Goal: Task Accomplishment & Management: Manage account settings

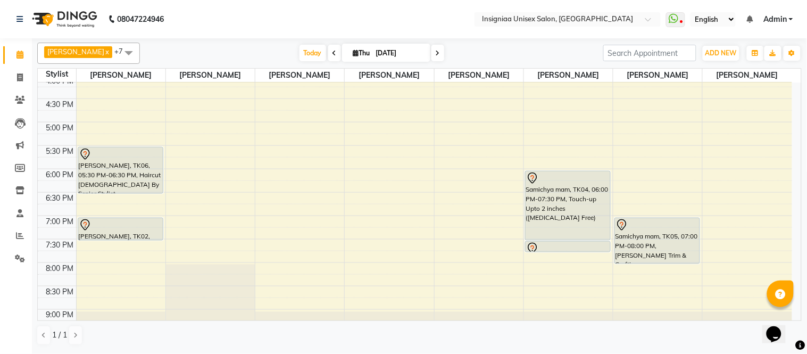
scroll to position [267, 0]
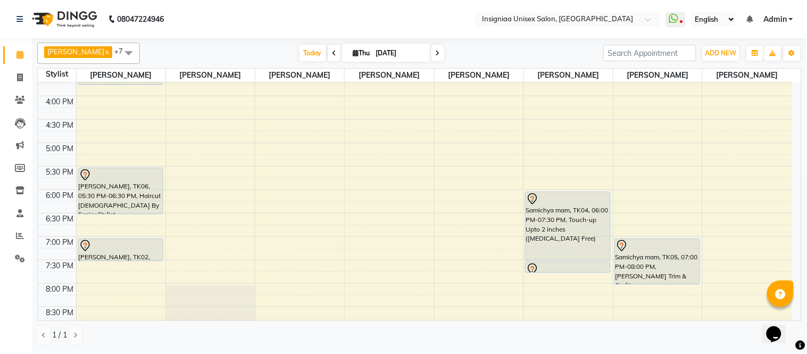
click at [636, 194] on div "10:00 AM 10:30 AM 11:00 AM 11:30 AM 12:00 PM 12:30 PM 1:00 PM 1:30 PM 2:00 PM 2…" at bounding box center [415, 95] width 754 height 561
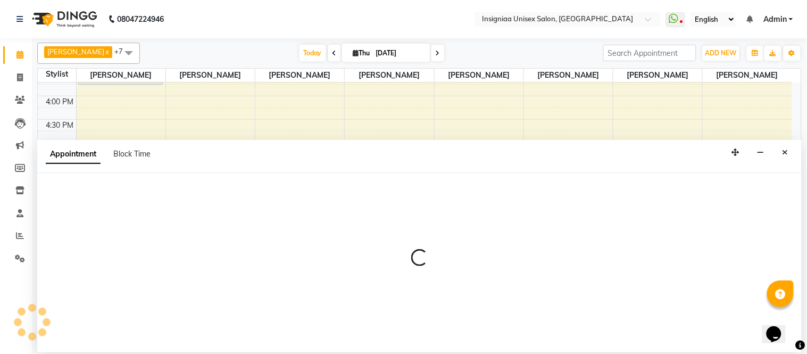
select select "67590"
select select "1080"
select select "tentative"
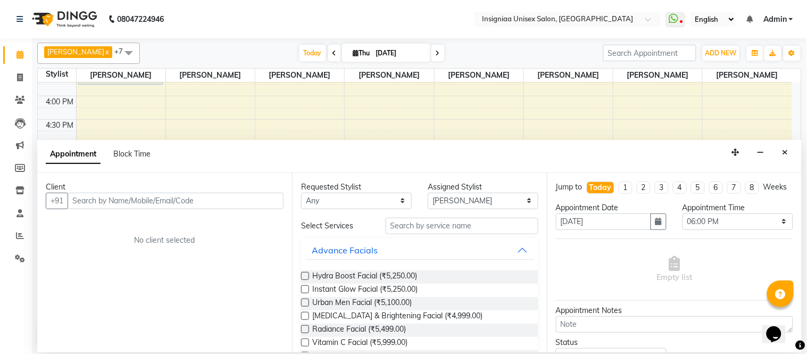
click at [170, 198] on input "text" at bounding box center [176, 201] width 216 height 16
click at [783, 151] on icon "Close" at bounding box center [785, 151] width 6 height 7
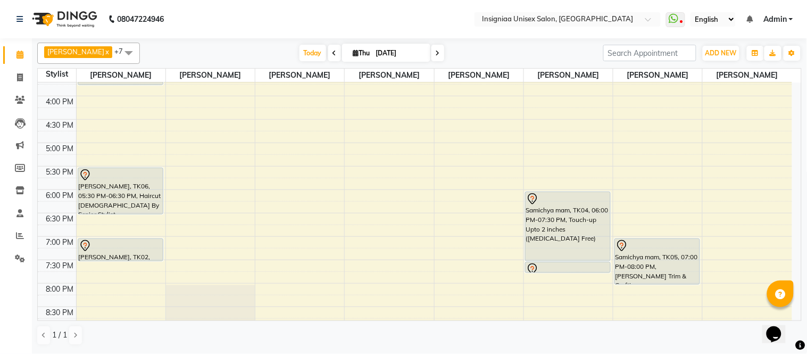
click at [381, 51] on input "[DATE]" at bounding box center [399, 53] width 53 height 16
select select "9"
select select "2025"
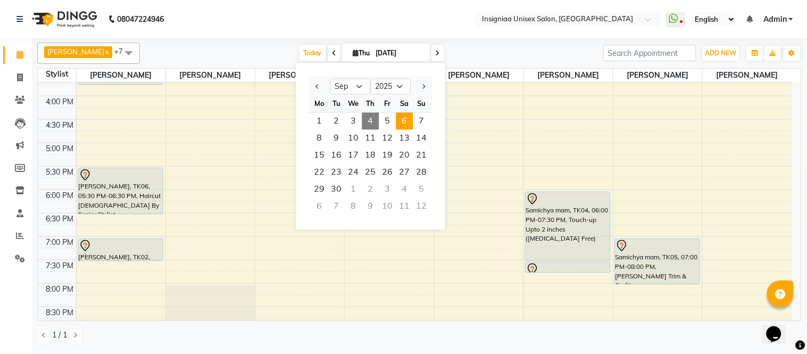
click at [406, 120] on span "6" at bounding box center [404, 121] width 17 height 17
type input "[DATE]"
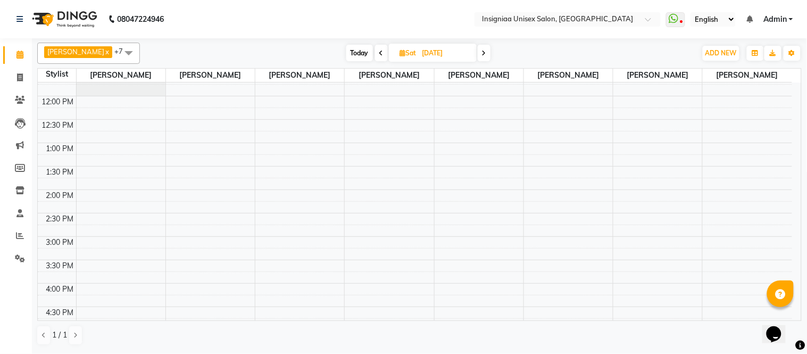
scroll to position [59, 0]
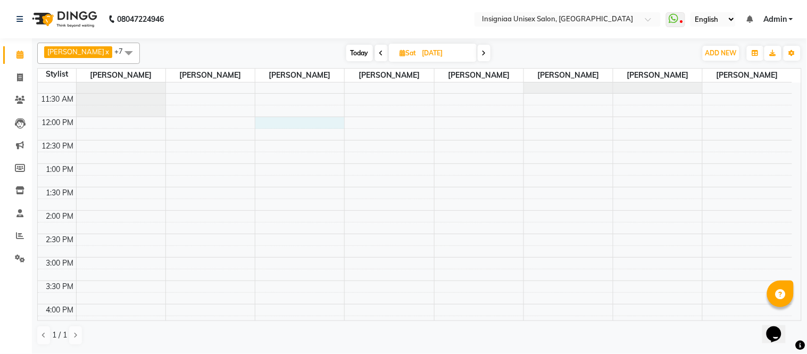
click at [284, 123] on div "10:00 AM 10:30 AM 11:00 AM 11:30 AM 12:00 PM 12:30 PM 1:00 PM 1:30 PM 2:00 PM 2…" at bounding box center [415, 303] width 754 height 561
select select "58133"
select select "720"
select select "tentative"
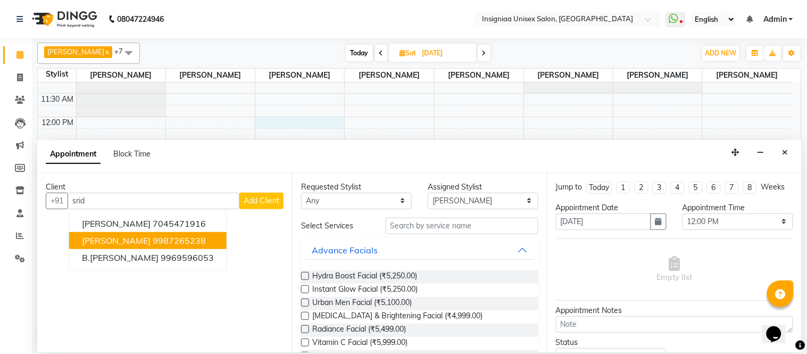
click at [160, 245] on ngb-highlight "9987265238" at bounding box center [179, 240] width 53 height 11
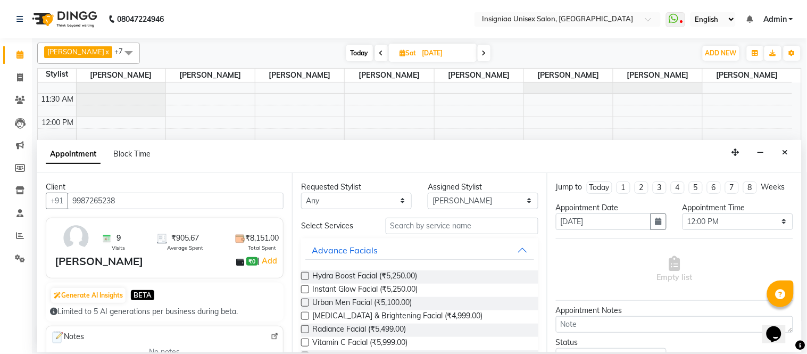
type input "9987265238"
click at [118, 262] on div "[PERSON_NAME]" at bounding box center [99, 261] width 88 height 16
click at [79, 264] on div "[PERSON_NAME]" at bounding box center [99, 261] width 88 height 16
click at [65, 264] on div "[PERSON_NAME]" at bounding box center [99, 261] width 88 height 16
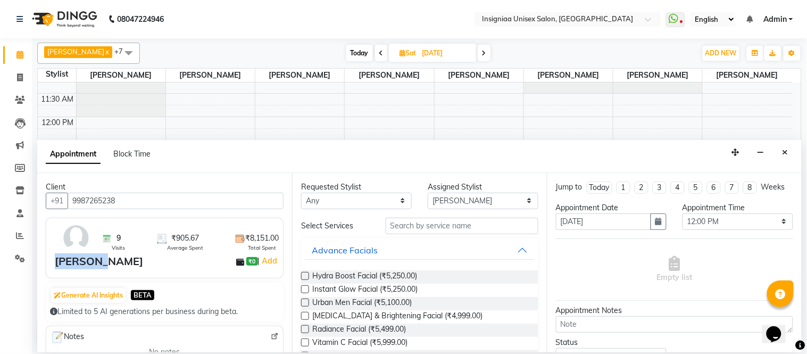
drag, startPoint x: 65, startPoint y: 264, endPoint x: 101, endPoint y: 262, distance: 35.7
click at [69, 263] on div "[PERSON_NAME]" at bounding box center [99, 261] width 88 height 16
click at [426, 227] on input "text" at bounding box center [462, 226] width 153 height 16
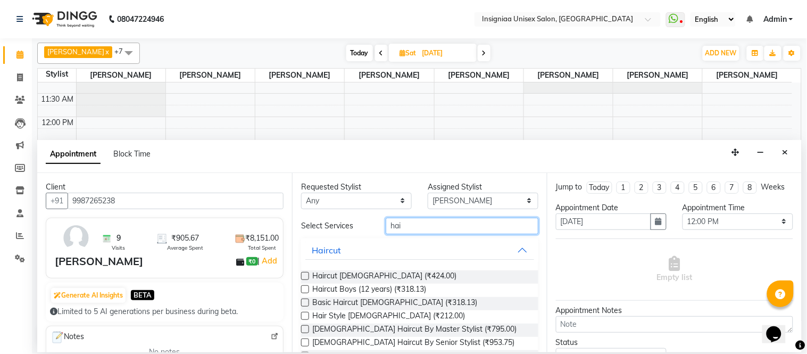
type input "hai"
click at [302, 276] on label at bounding box center [305, 276] width 8 height 8
click at [302, 276] on input "checkbox" at bounding box center [304, 276] width 7 height 7
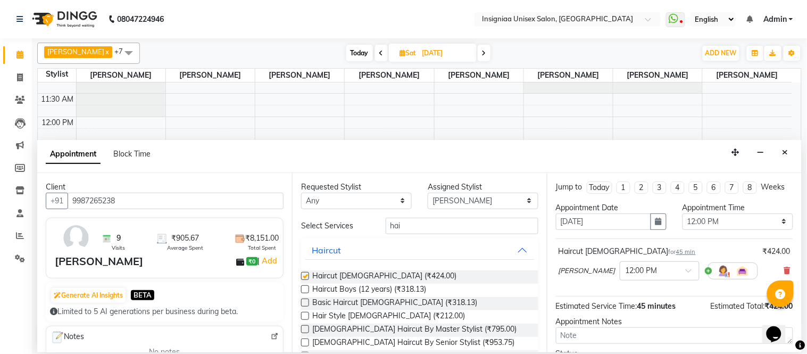
checkbox input "false"
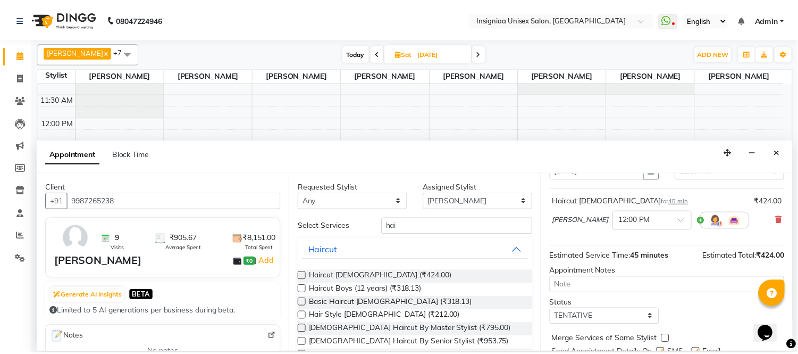
scroll to position [100, 0]
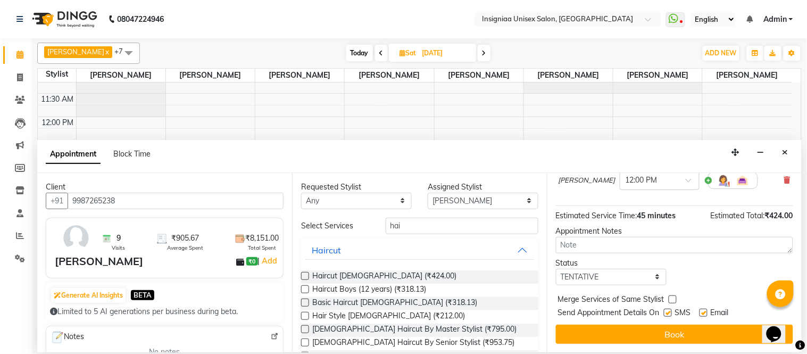
click at [704, 312] on label at bounding box center [703, 313] width 8 height 8
click at [704, 312] on input "checkbox" at bounding box center [702, 313] width 7 height 7
checkbox input "false"
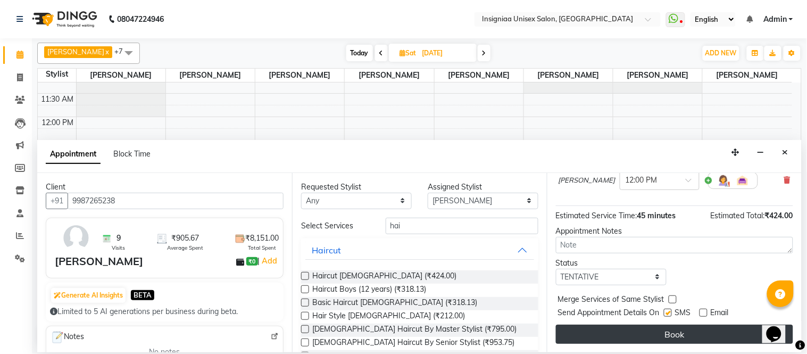
click at [690, 339] on button "Book" at bounding box center [674, 333] width 237 height 19
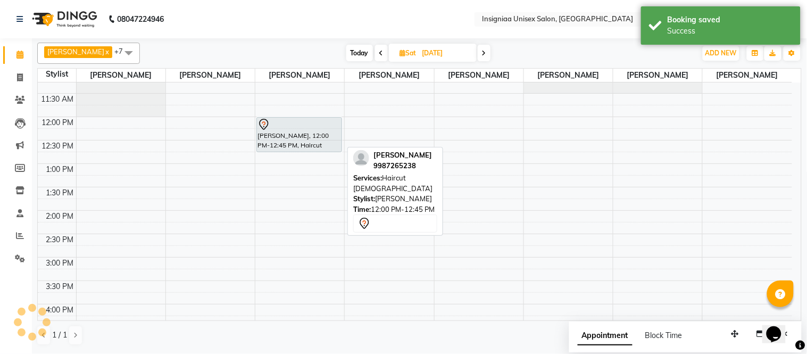
click at [305, 146] on div "[PERSON_NAME], 12:00 PM-12:45 PM, Haircut [DEMOGRAPHIC_DATA]" at bounding box center [299, 135] width 85 height 34
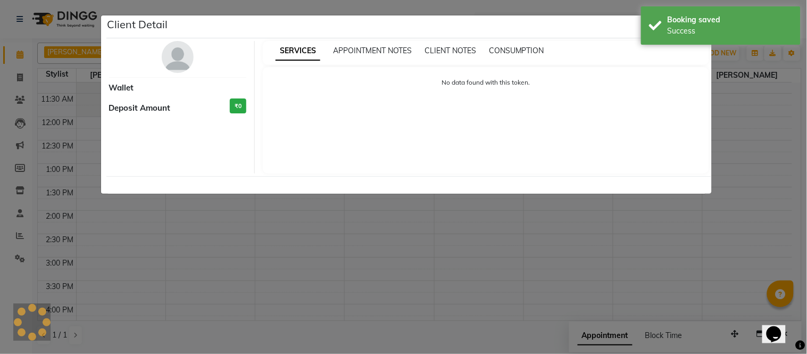
select select "7"
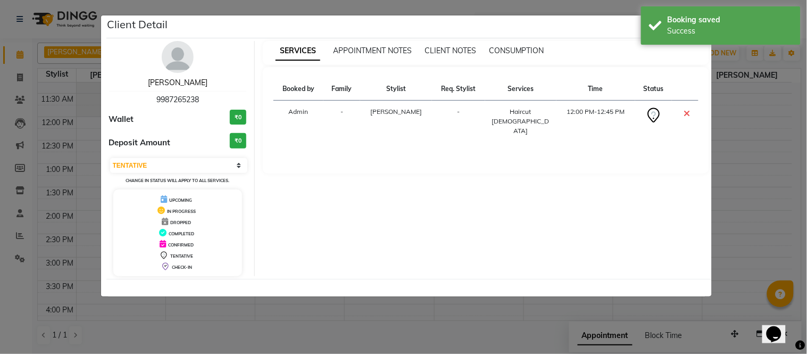
click at [188, 85] on link "[PERSON_NAME]" at bounding box center [178, 83] width 60 height 10
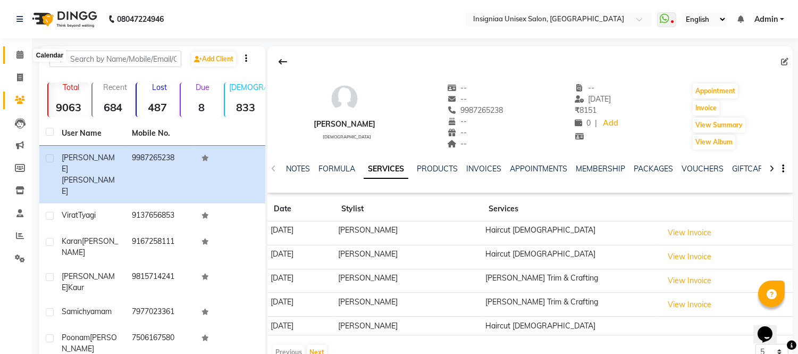
click at [19, 55] on icon at bounding box center [19, 55] width 7 height 8
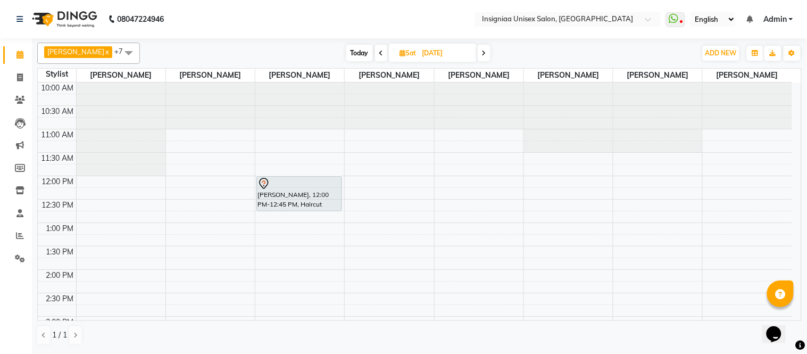
click at [358, 55] on span "Today" at bounding box center [359, 53] width 27 height 16
type input "[DATE]"
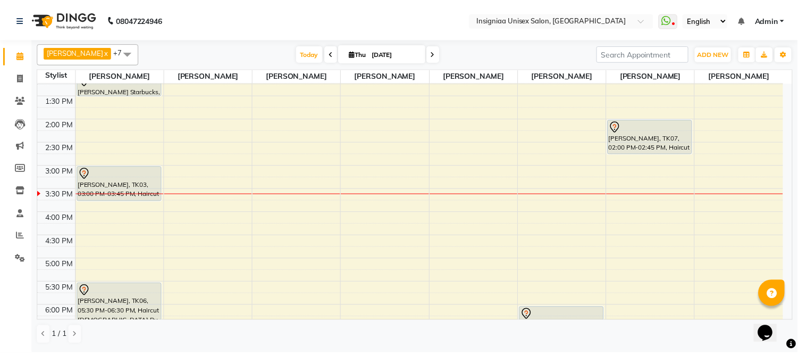
scroll to position [149, 0]
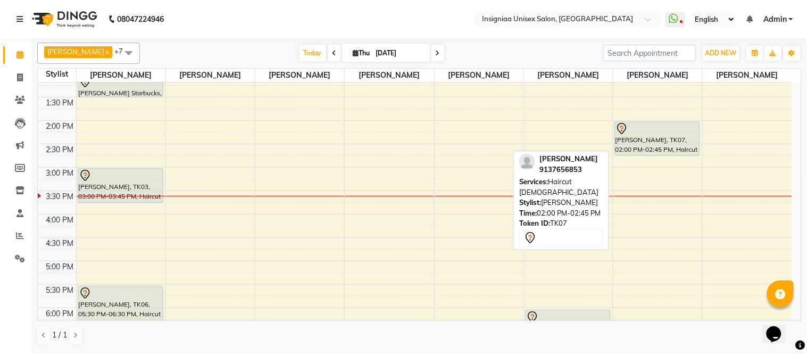
click at [642, 147] on div "[PERSON_NAME], TK07, 02:00 PM-02:45 PM, Haircut [DEMOGRAPHIC_DATA]" at bounding box center [657, 139] width 85 height 34
select select "7"
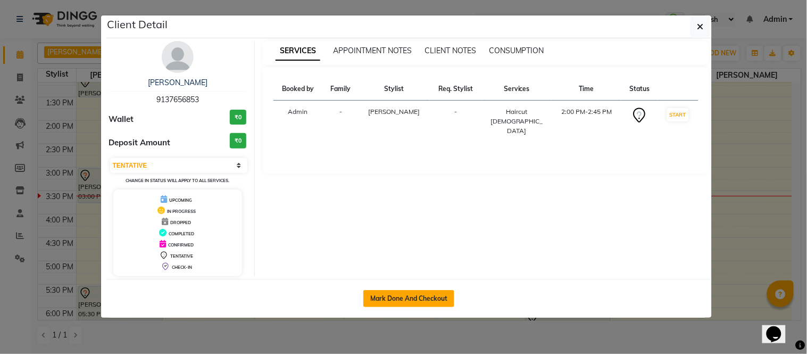
click at [429, 291] on button "Mark Done And Checkout" at bounding box center [408, 298] width 91 height 17
select select "service"
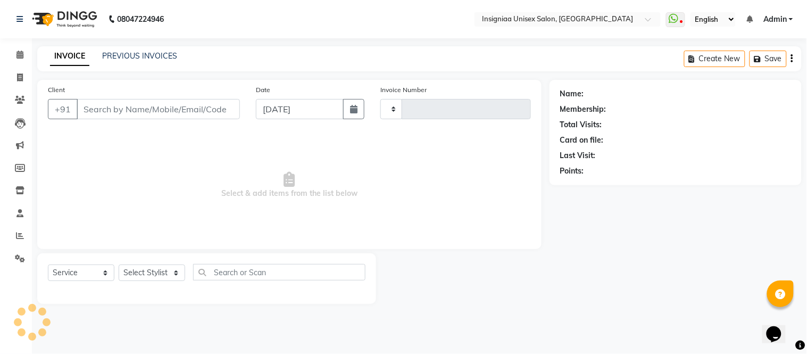
type input "2720"
select select "3"
select select "6999"
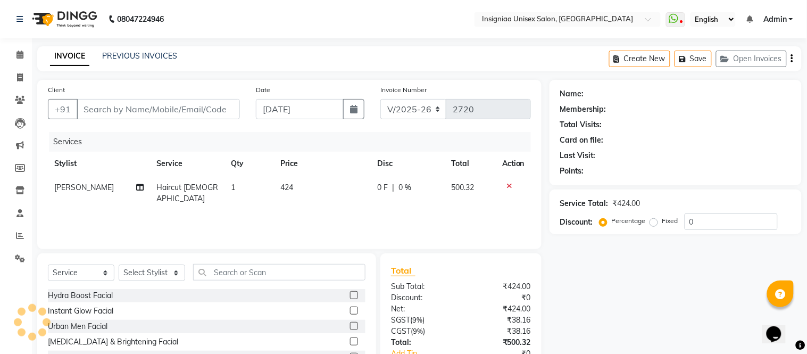
type input "9137656853"
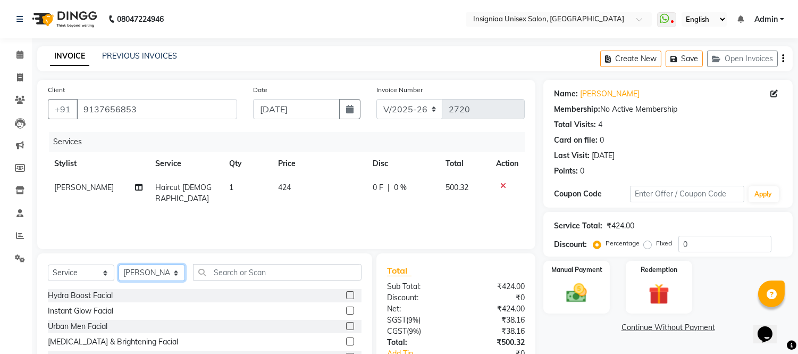
click at [173, 272] on select "Select Stylist [PERSON_NAME] [PERSON_NAME] [PERSON_NAME] [PERSON_NAME] [PERSON_…" at bounding box center [152, 272] width 66 height 16
select select "80714"
click at [119, 265] on select "Select Stylist [PERSON_NAME] [PERSON_NAME] [PERSON_NAME] [PERSON_NAME] [PERSON_…" at bounding box center [152, 272] width 66 height 16
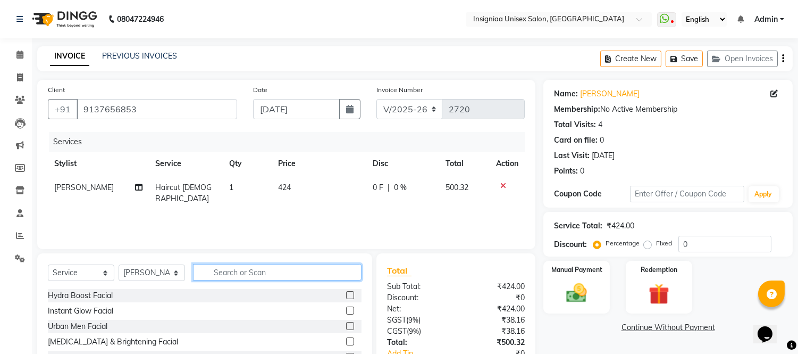
click at [247, 275] on input "text" at bounding box center [277, 272] width 169 height 16
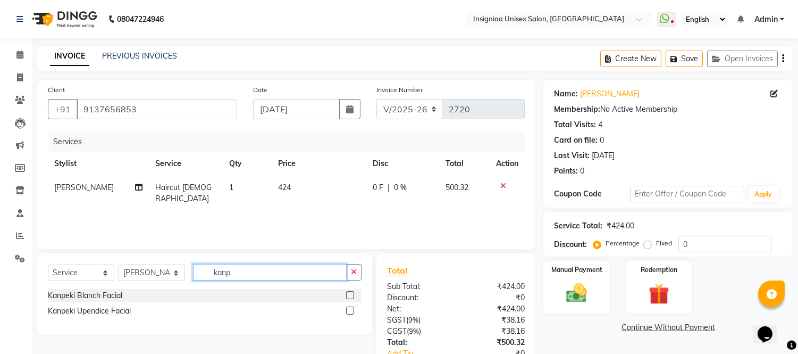
type input "kanp"
click at [172, 296] on div "Kanpeki Blanch Facial" at bounding box center [205, 295] width 314 height 13
click at [349, 293] on label at bounding box center [350, 295] width 8 height 8
click at [349, 293] on input "checkbox" at bounding box center [349, 295] width 7 height 7
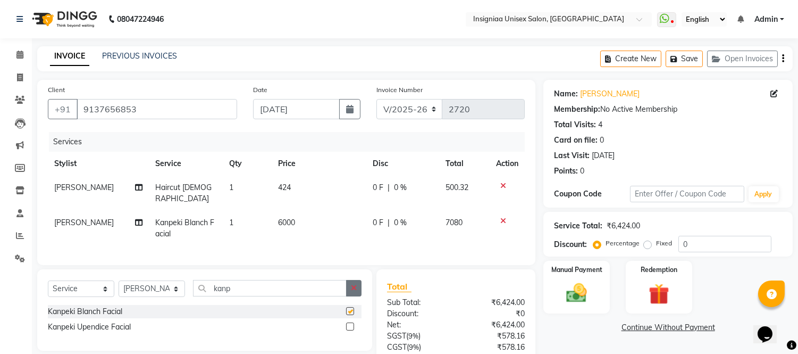
checkbox input "false"
click at [679, 239] on input "0" at bounding box center [725, 244] width 93 height 16
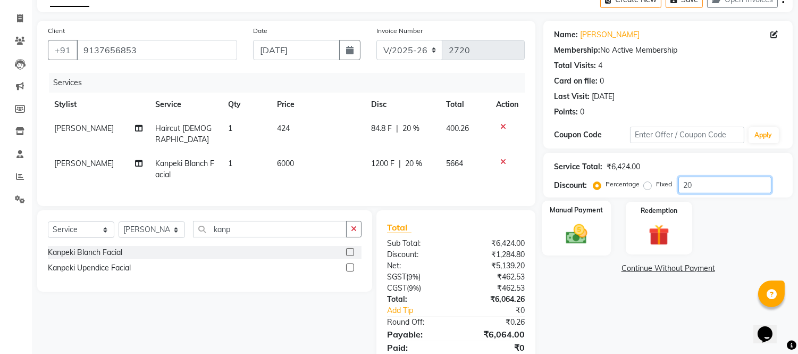
scroll to position [96, 0]
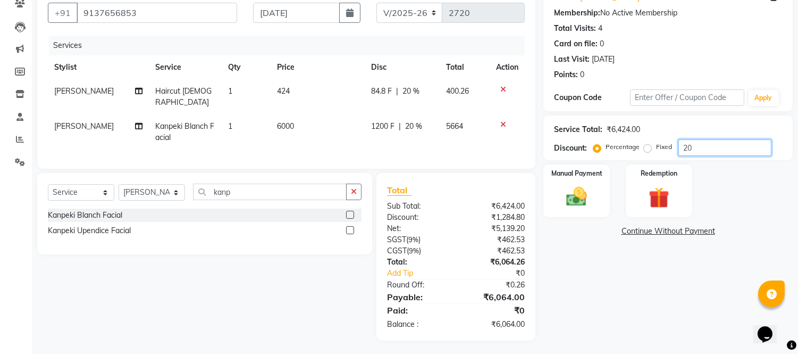
type input "20"
click at [412, 121] on span "20 %" at bounding box center [413, 126] width 17 height 11
select select "80714"
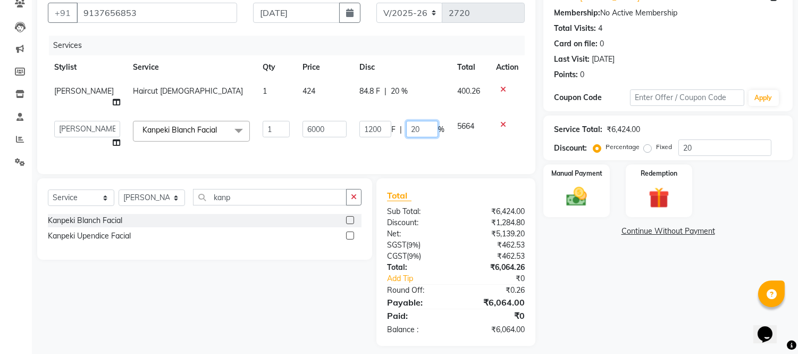
click at [421, 123] on input "20" at bounding box center [422, 129] width 32 height 16
type input "21"
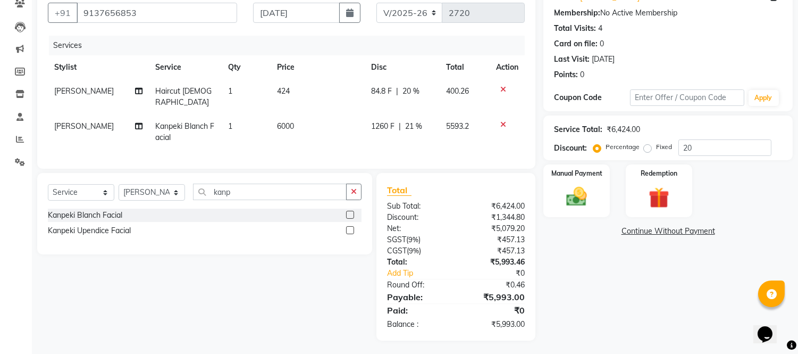
click at [499, 143] on div "Services Stylist Service Qty Price Disc Total Action [PERSON_NAME] Haircut [DEM…" at bounding box center [286, 97] width 477 height 122
click at [599, 200] on div "Manual Payment" at bounding box center [577, 190] width 69 height 54
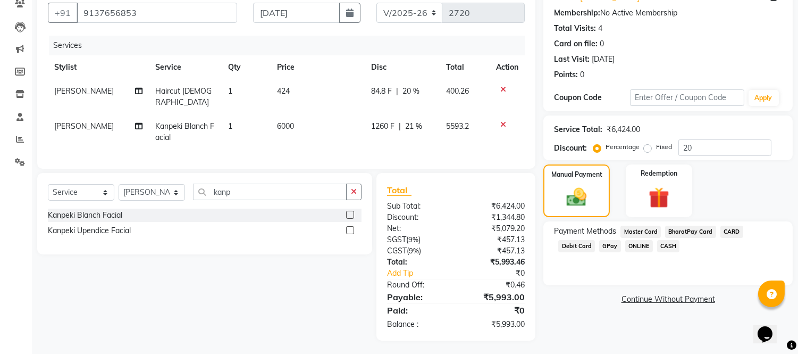
click at [595, 240] on span "Debit Card" at bounding box center [577, 246] width 37 height 12
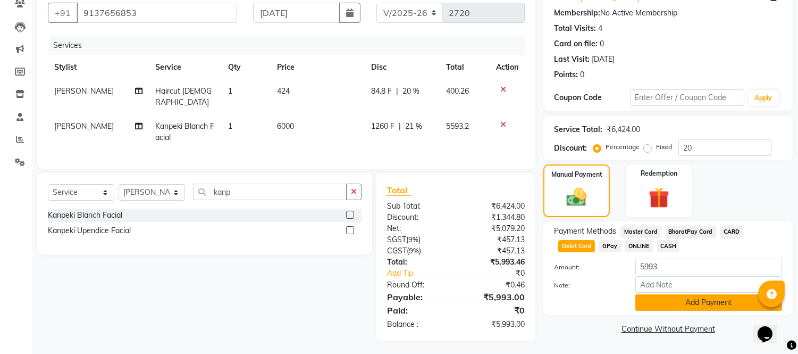
click at [690, 301] on button "Add Payment" at bounding box center [709, 302] width 147 height 16
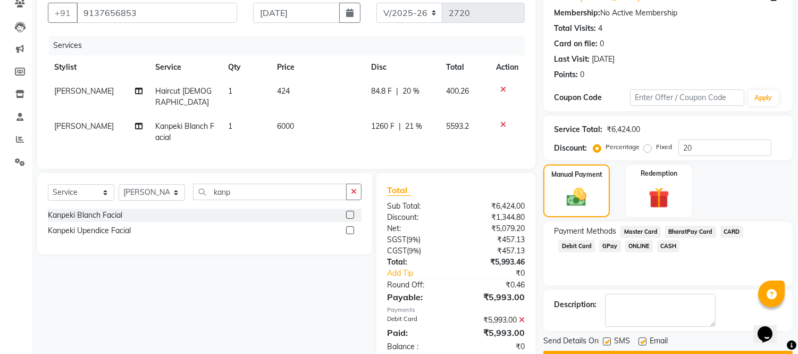
scroll to position [124, 0]
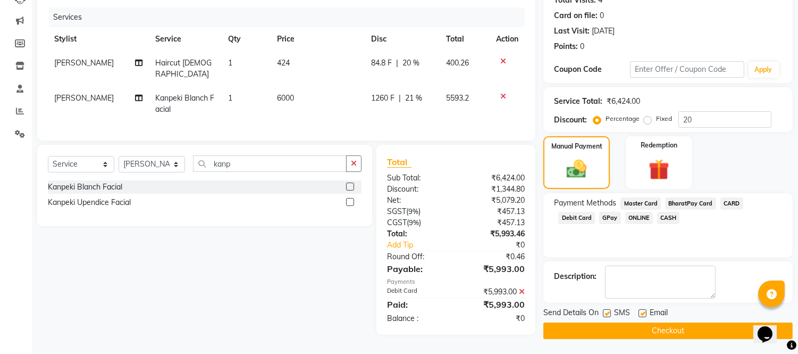
click at [644, 312] on label at bounding box center [643, 313] width 8 height 8
click at [644, 312] on input "checkbox" at bounding box center [642, 313] width 7 height 7
checkbox input "false"
click at [620, 329] on button "Checkout" at bounding box center [668, 330] width 249 height 16
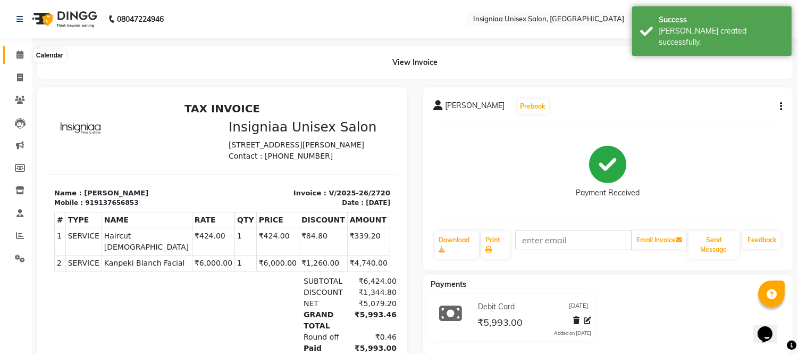
click at [19, 56] on icon at bounding box center [19, 55] width 7 height 8
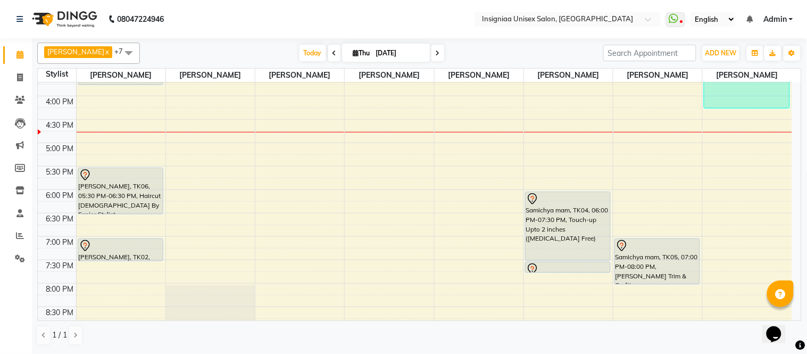
scroll to position [326, 0]
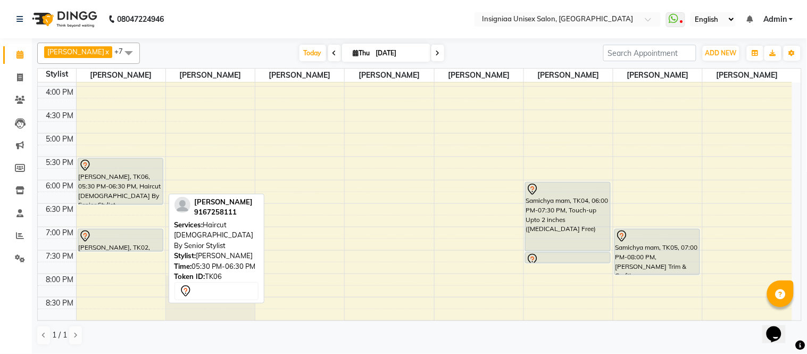
scroll to position [295, 0]
